Goal: Obtain resource: Download file/media

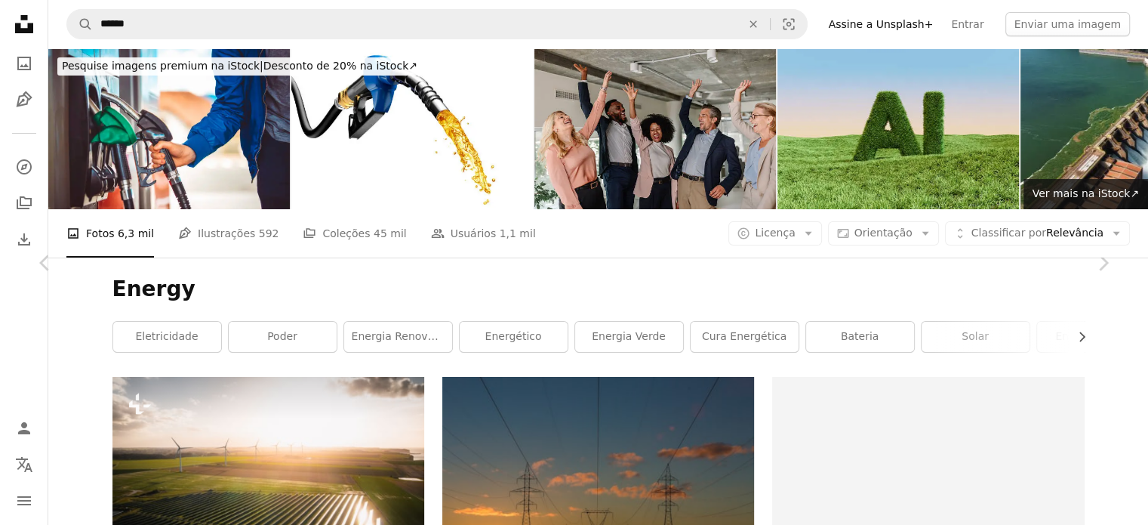
scroll to position [276, 0]
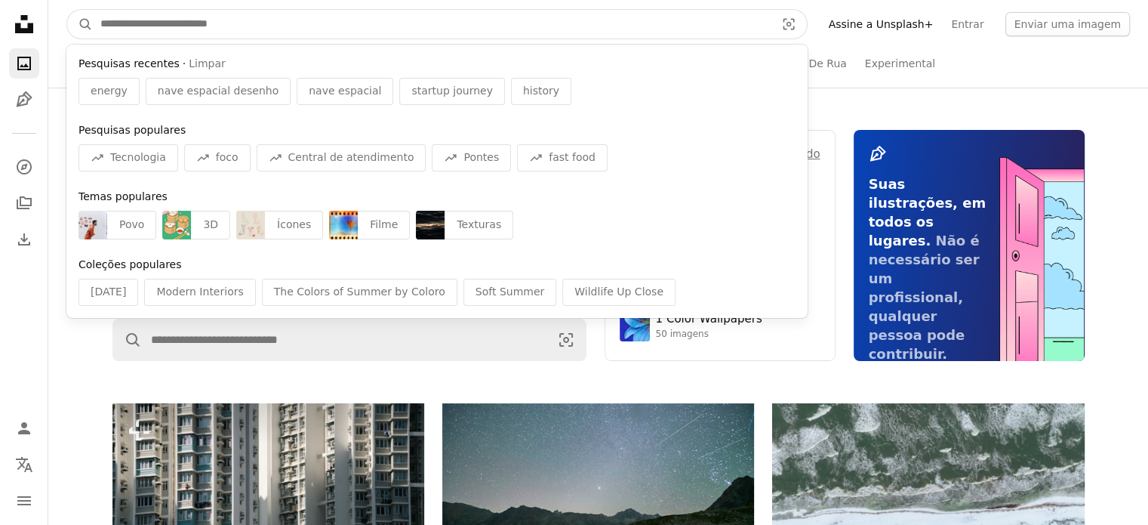
click at [338, 26] on input "Pesquise conteúdo visual em todo o site" at bounding box center [432, 24] width 678 height 29
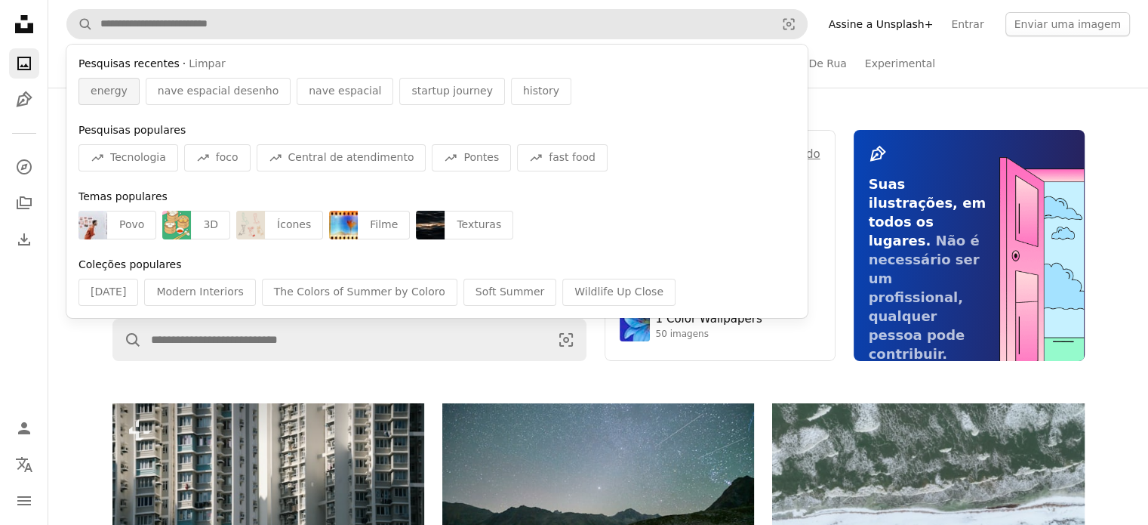
click at [111, 90] on span "energy" at bounding box center [109, 91] width 37 height 15
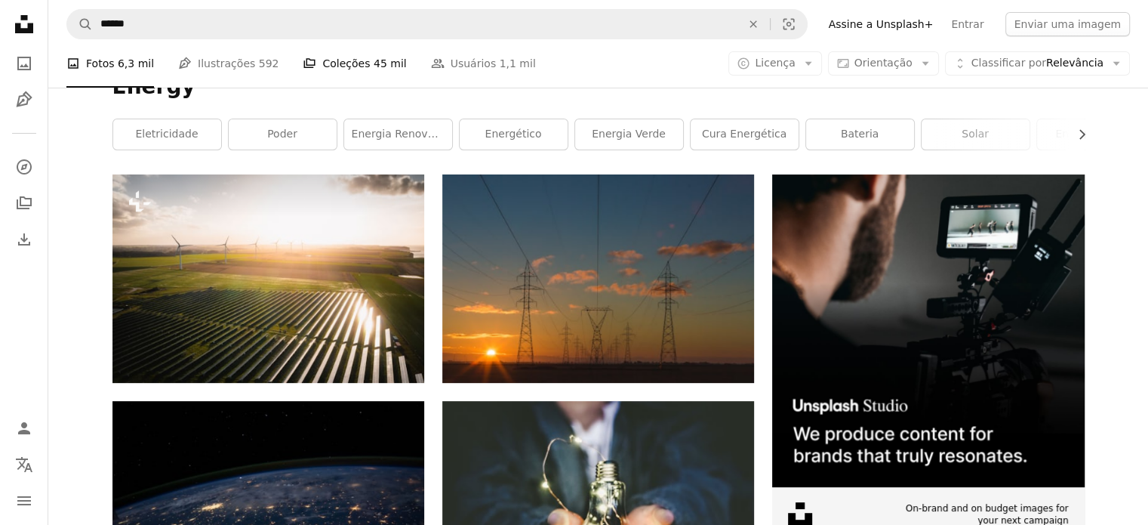
scroll to position [226, 0]
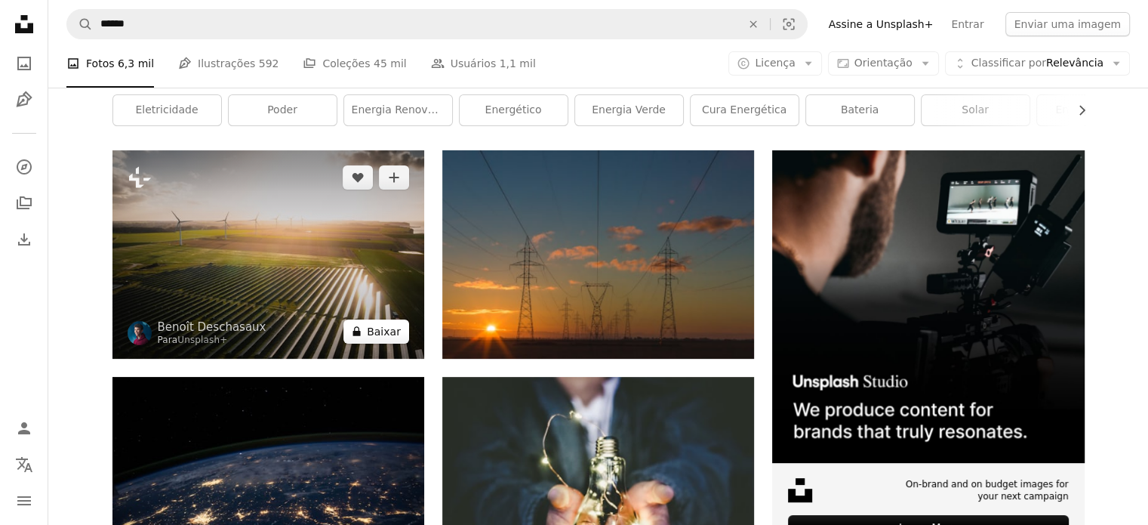
click at [386, 331] on button "A lock Baixar" at bounding box center [376, 331] width 66 height 24
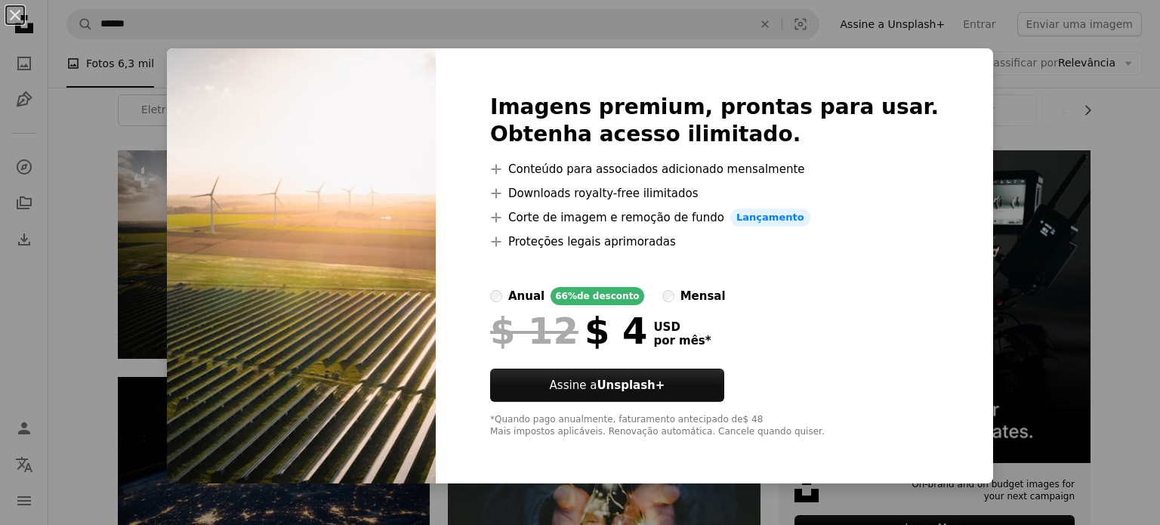
click at [1000, 211] on div "An X shape Imagens premium, prontas para usar. Obtenha acesso ilimitado. A plus…" at bounding box center [580, 262] width 1160 height 525
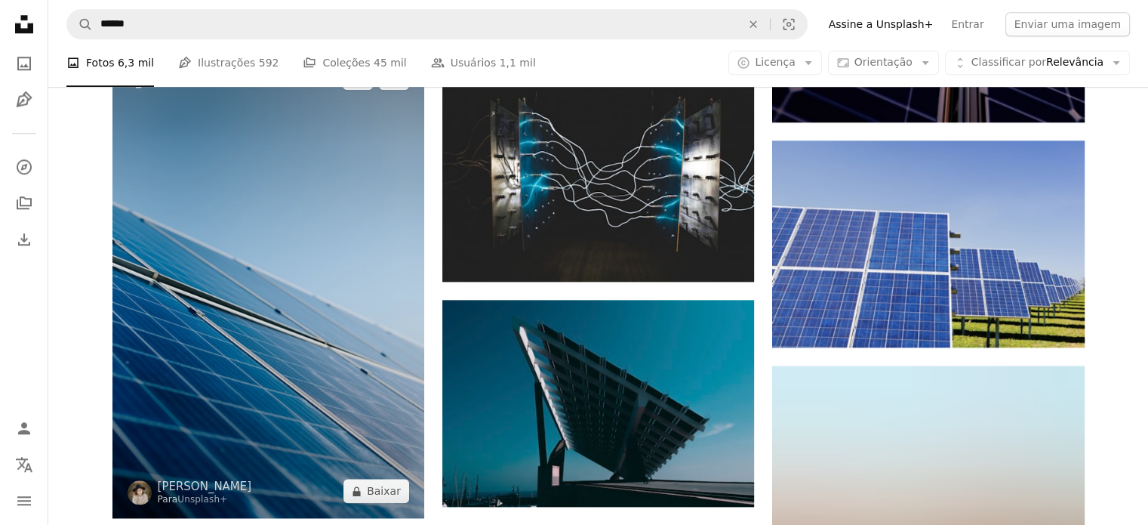
scroll to position [1585, 0]
